Goal: Transaction & Acquisition: Purchase product/service

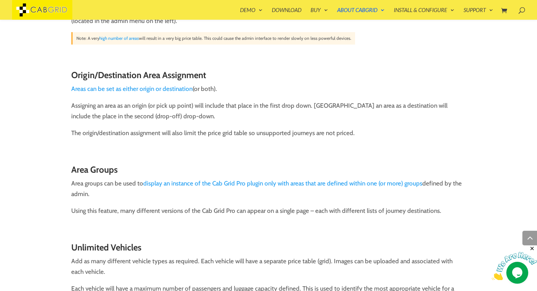
scroll to position [364, 0]
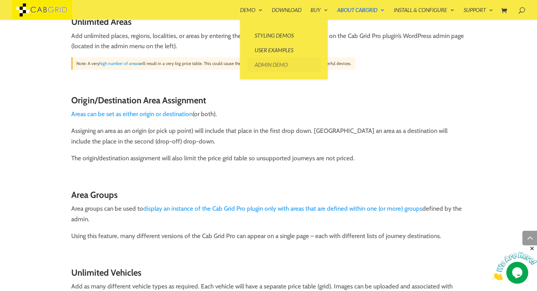
click at [263, 65] on link "Admin Demo" at bounding box center [283, 64] width 73 height 15
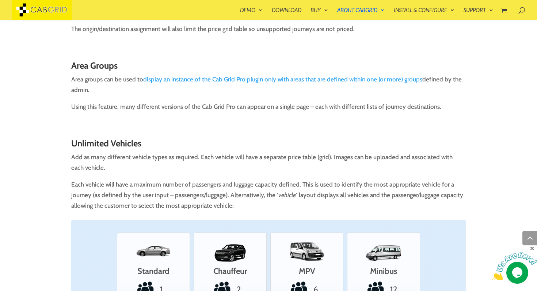
scroll to position [473, 0]
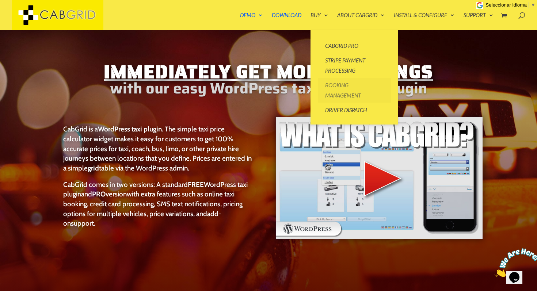
click at [332, 91] on link "Booking Management" at bounding box center [354, 90] width 73 height 25
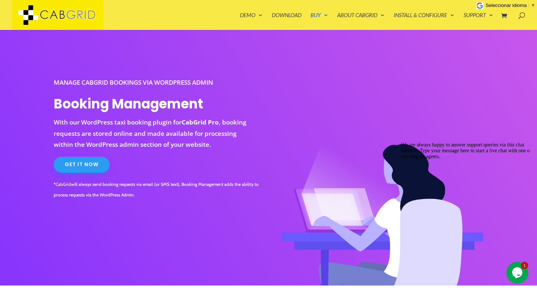
click at [242, 123] on p "With our WordPress taxi booking plugin for CabGrid Pro , booking requests are s…" at bounding box center [154, 134] width 201 height 34
click at [226, 134] on p "With our WordPress taxi booking plugin for CabGrid Pro , booking requests are s…" at bounding box center [154, 134] width 201 height 34
click at [90, 168] on link "Get It Now" at bounding box center [82, 164] width 56 height 16
